Goal: Register for event/course

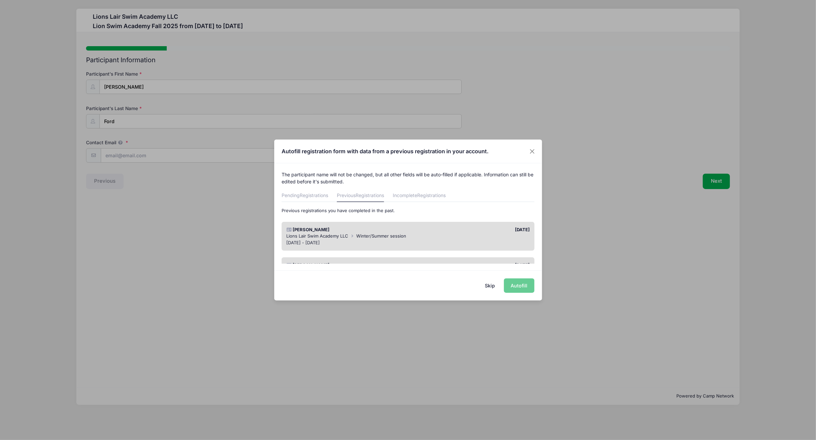
click at [529, 287] on div "Skip Autofill" at bounding box center [408, 286] width 268 height 30
click at [522, 287] on div "Skip Autofill" at bounding box center [408, 286] width 268 height 30
click at [361, 234] on span "Winter/Summer session" at bounding box center [382, 235] width 50 height 5
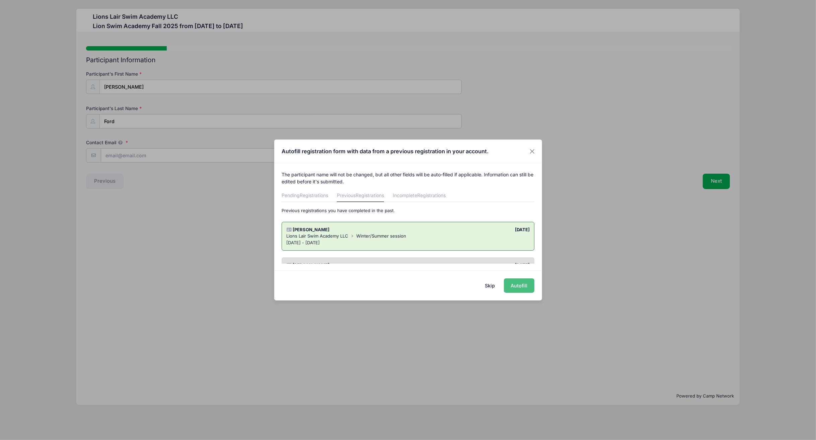
click at [515, 283] on button "Autofill" at bounding box center [519, 286] width 30 height 14
type input "[EMAIL_ADDRESS][DOMAIN_NAME]"
type input "[PERSON_NAME]"
type input "[DEMOGRAPHIC_DATA]"
type input "[DATE]"
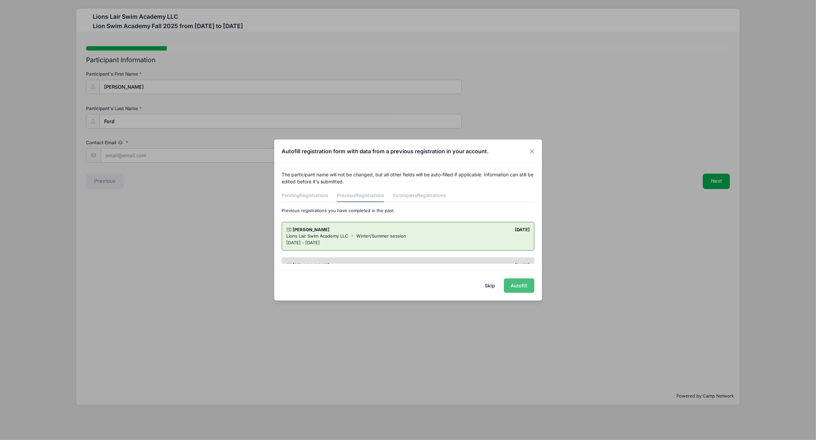
type input "10"
type input "[STREET_ADDRESS]"
type input "[US_STATE]"
select select "NY"
type input "10027"
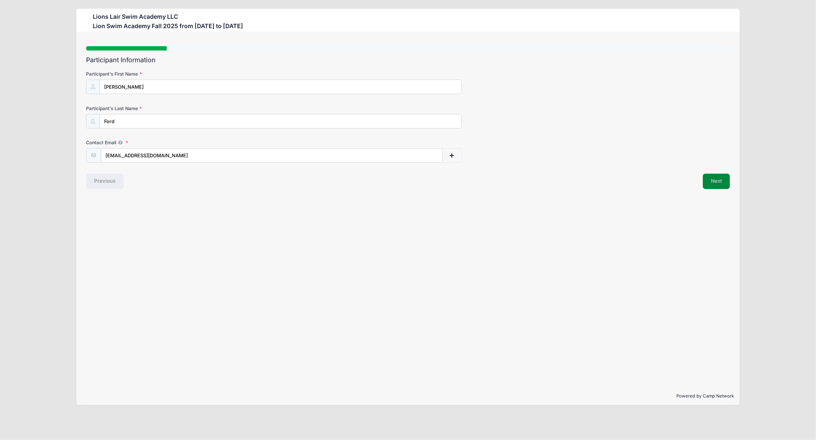
click at [722, 179] on button "Next" at bounding box center [716, 181] width 27 height 15
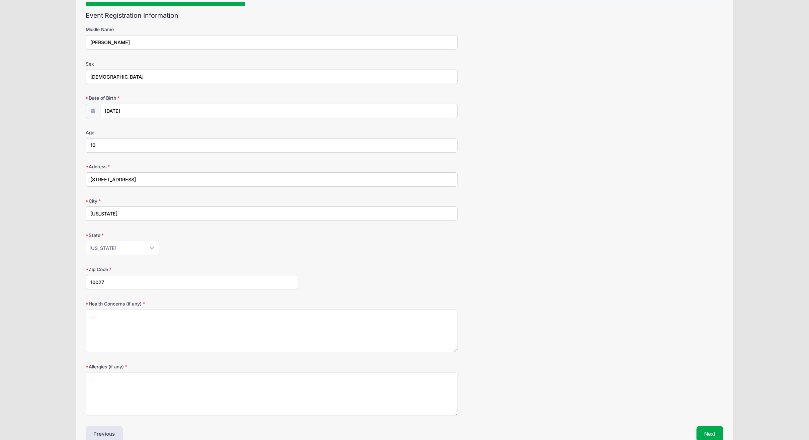
scroll to position [79, 0]
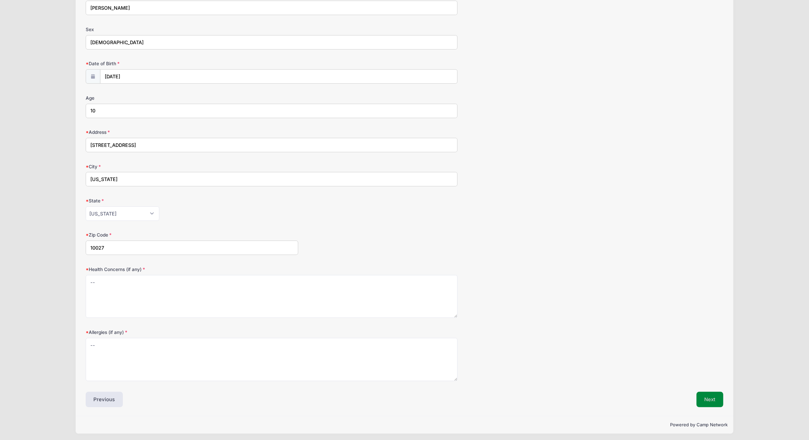
click at [710, 393] on button "Next" at bounding box center [710, 399] width 27 height 15
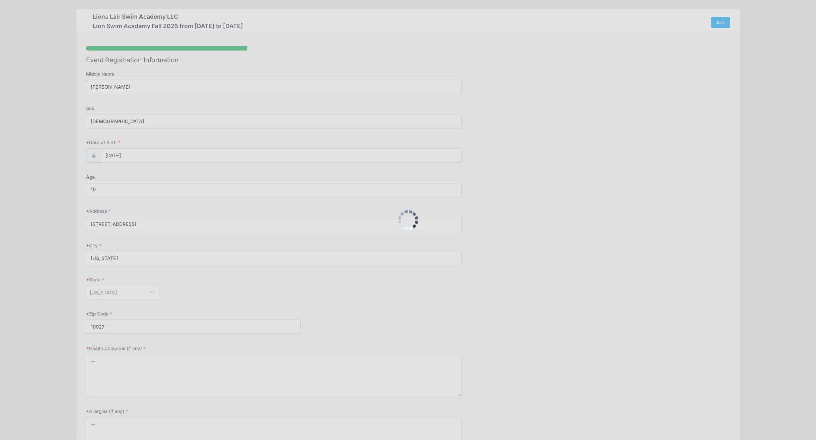
scroll to position [0, 0]
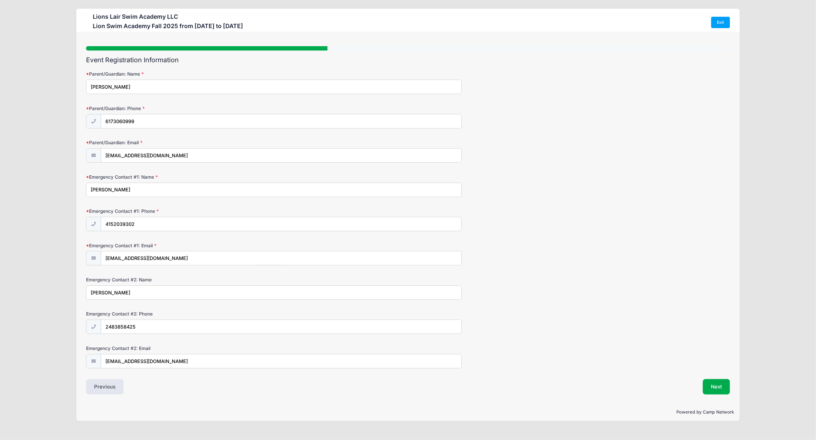
drag, startPoint x: 157, startPoint y: 294, endPoint x: 64, endPoint y: 287, distance: 93.1
click at [64, 287] on div "Lions Lair Swim Academy LLC [GEOGRAPHIC_DATA] Fall 2025 from [DATE] to [DATE] E…" at bounding box center [408, 215] width 796 height 430
type input "[PERSON_NAME]"
drag, startPoint x: 179, startPoint y: 328, endPoint x: -64, endPoint y: 324, distance: 242.5
click at [0, 324] on html "Processing Request Please wait... Processing Request Please wait... Processing …" at bounding box center [408, 220] width 816 height 440
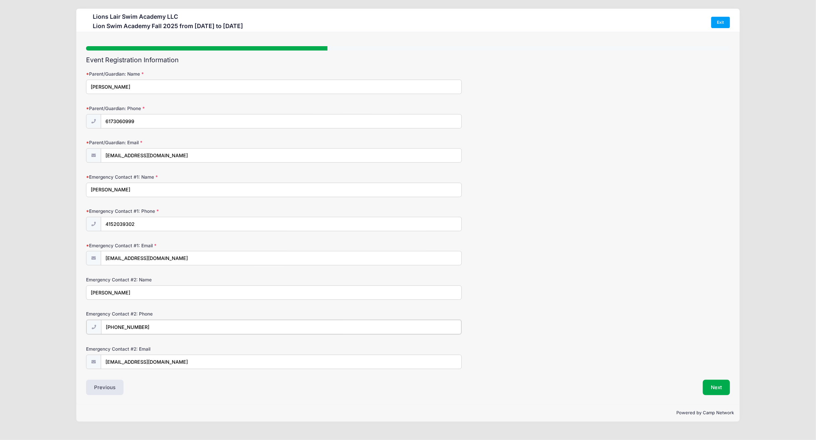
type input "[PHONE_NUMBER]"
type input "[EMAIL_ADDRESS][DOMAIN_NAME]"
click at [620, 358] on div "Emergency Contact #2: Email [EMAIL_ADDRESS][DOMAIN_NAME]" at bounding box center [408, 356] width 644 height 23
click at [717, 381] on button "Next" at bounding box center [716, 386] width 27 height 15
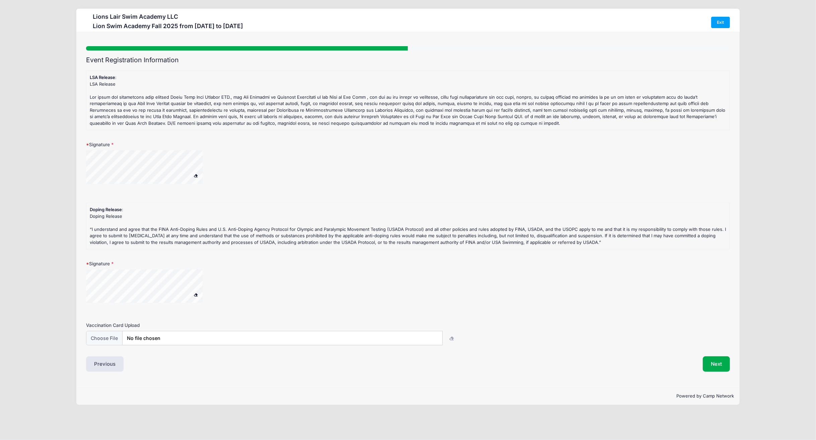
click at [228, 293] on div at bounding box center [273, 291] width 375 height 42
click at [722, 360] on button "Next" at bounding box center [716, 364] width 27 height 15
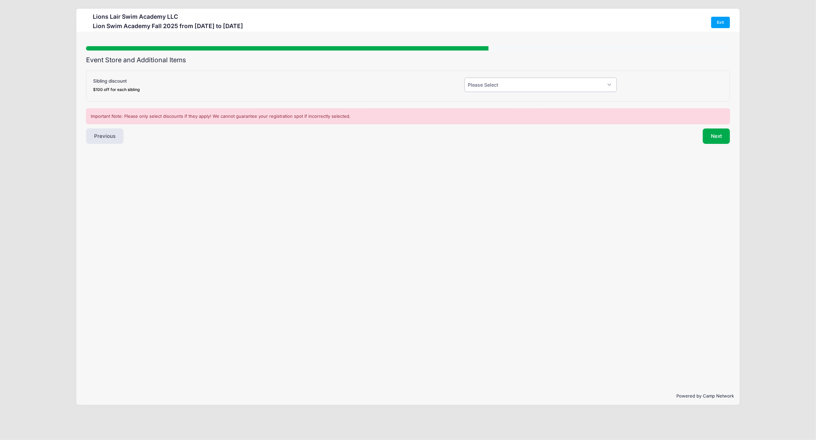
click at [487, 84] on select "Please Select Yes (-$100.00) No" at bounding box center [540, 85] width 153 height 14
select select "0"
click at [464, 78] on select "Please Select Yes (-$100.00) No" at bounding box center [540, 85] width 153 height 14
click at [717, 139] on button "Next" at bounding box center [716, 136] width 27 height 15
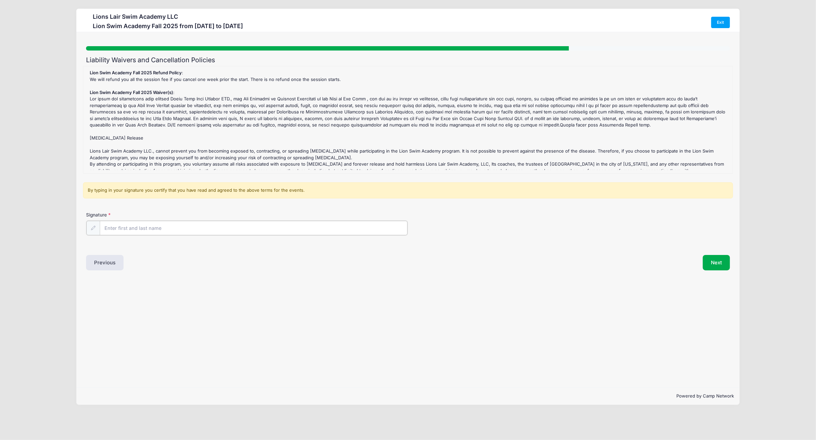
click at [127, 229] on input "Signature" at bounding box center [254, 228] width 308 height 14
type input "[PERSON_NAME]"
click at [494, 274] on div "Step 6 /7 Step 1 Step 2 Step 3 Step 4 Step 5 Policies Extra Items Summary Parti…" at bounding box center [407, 209] width 663 height 355
click at [719, 262] on button "Next" at bounding box center [716, 262] width 27 height 15
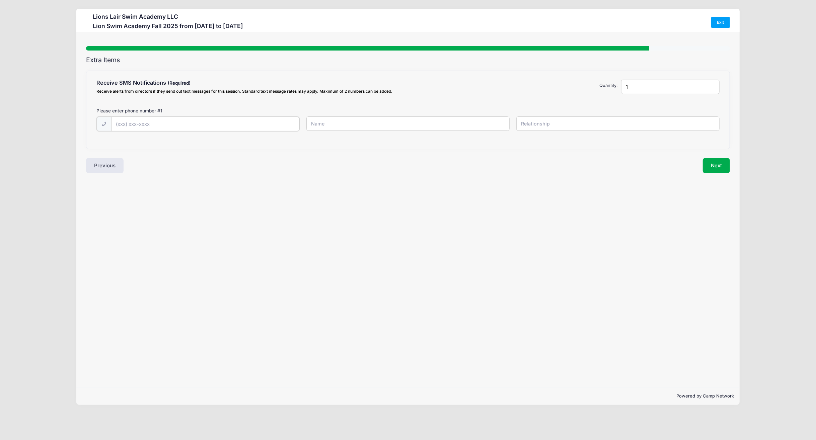
click at [0, 0] on input "text" at bounding box center [0, 0] width 0 height 0
type input "[PHONE_NUMBER]"
type input "2"
click at [713, 86] on input "2" at bounding box center [670, 87] width 98 height 14
click at [0, 0] on input "text" at bounding box center [0, 0] width 0 height 0
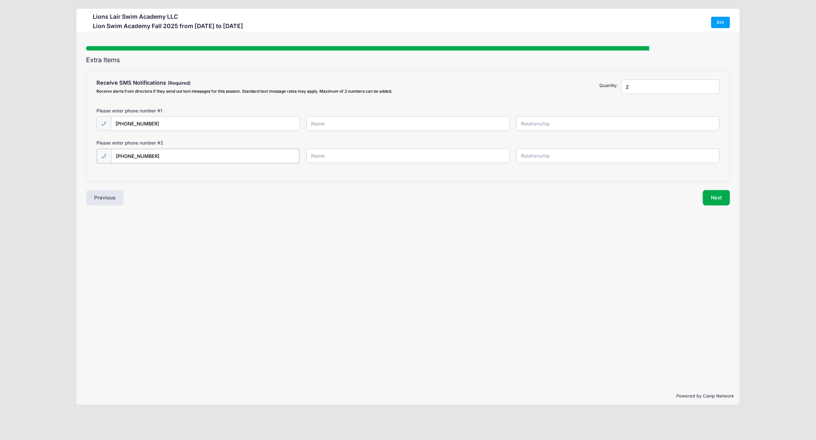
type input "[PHONE_NUMBER]"
click at [0, 0] on input "text" at bounding box center [0, 0] width 0 height 0
type input "[PERSON_NAME]"
type input "Parent"
type input "[PERSON_NAME]"
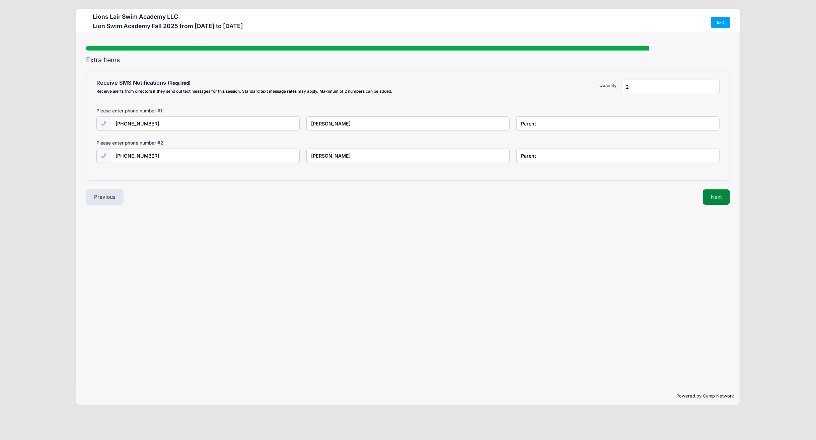
type input "Parent"
click at [714, 195] on button "Next" at bounding box center [716, 197] width 27 height 15
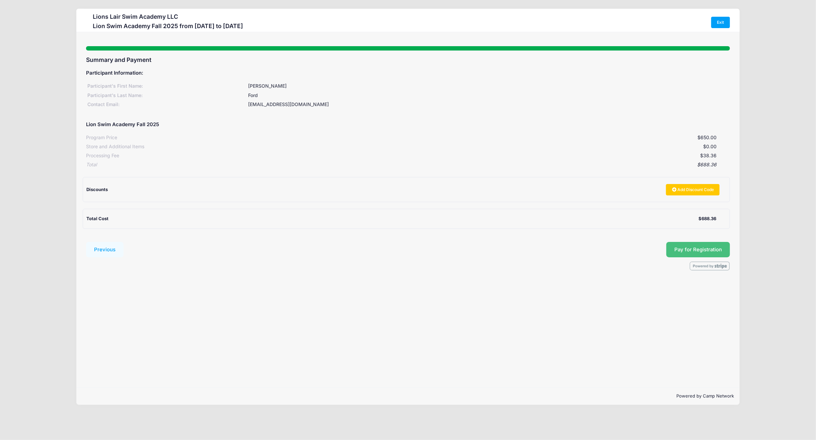
click at [696, 250] on span "Pay for Registration" at bounding box center [698, 250] width 48 height 6
